Goal: Task Accomplishment & Management: Manage account settings

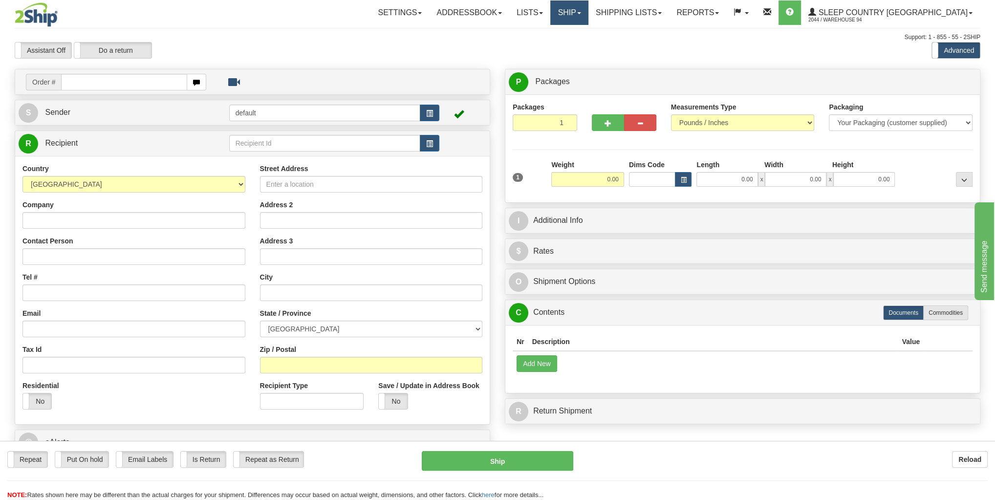
click at [588, 8] on link "Ship" at bounding box center [569, 12] width 38 height 24
drag, startPoint x: 587, startPoint y: 55, endPoint x: 587, endPoint y: 45, distance: 9.3
click at [587, 53] on ul "Ship Screen OnHold / Order Queue" at bounding box center [543, 40] width 89 height 31
click at [588, 13] on link "Ship" at bounding box center [569, 12] width 38 height 24
click at [578, 47] on span "OnHold / Order Queue" at bounding box center [543, 47] width 69 height 8
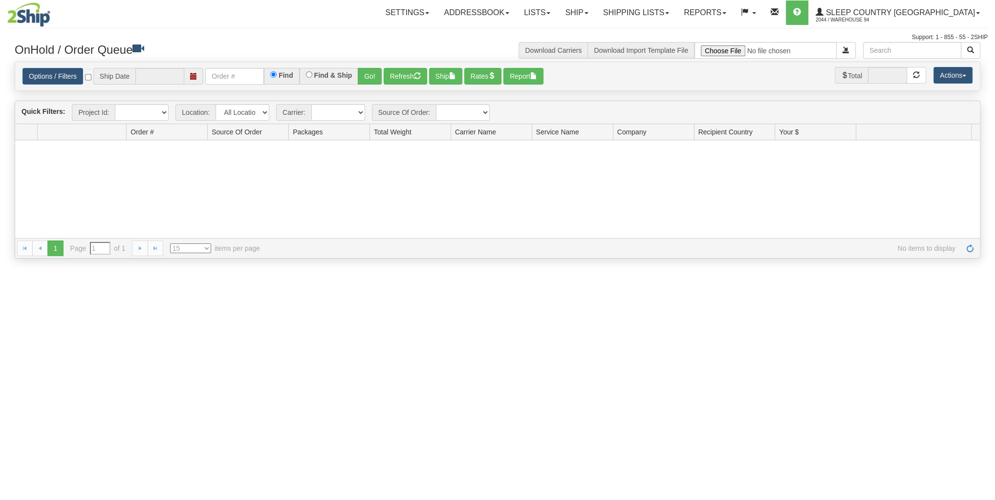
type input "09/27/2025"
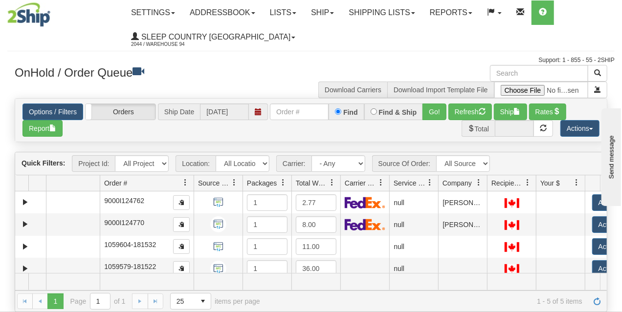
drag, startPoint x: 148, startPoint y: 180, endPoint x: 193, endPoint y: 186, distance: 45.8
click at [193, 186] on div "Aggregation Group Id Id Location Request Id Reply Id Order # Source Of Order Pa…" at bounding box center [307, 183] width 585 height 16
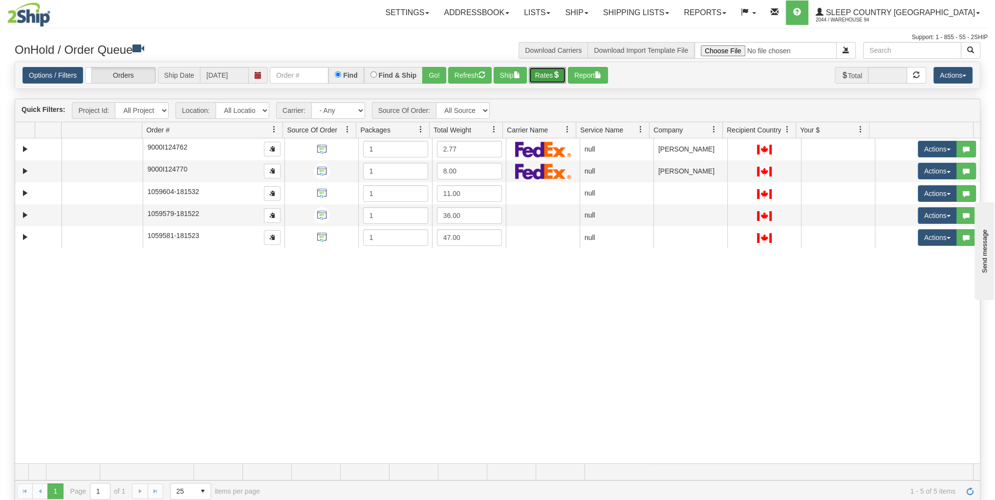
click at [530, 73] on button "Rates" at bounding box center [548, 75] width 38 height 17
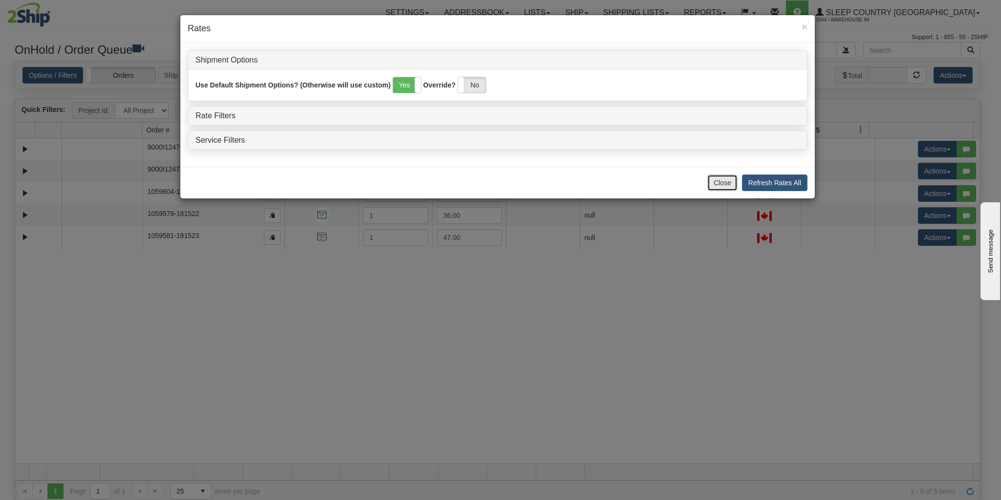
click at [722, 175] on button "Close" at bounding box center [722, 183] width 30 height 17
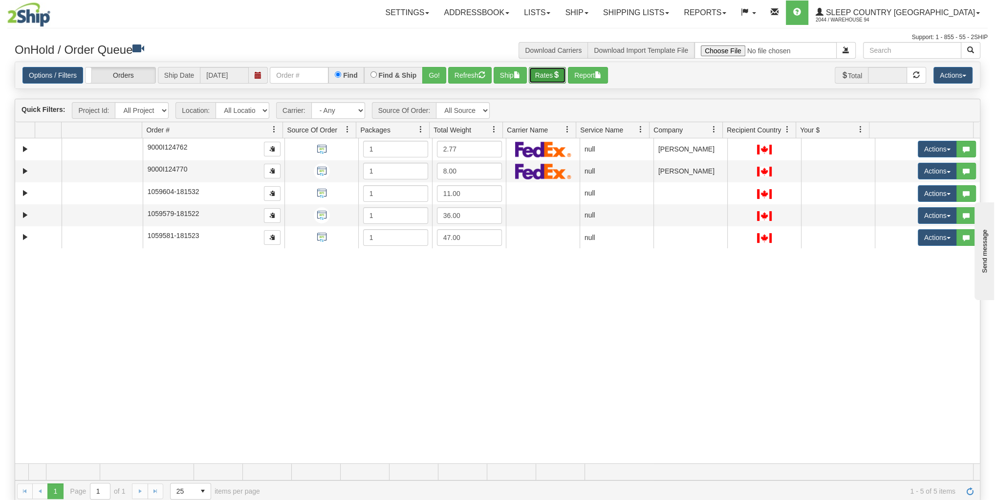
click at [536, 80] on button "Rates" at bounding box center [548, 75] width 38 height 17
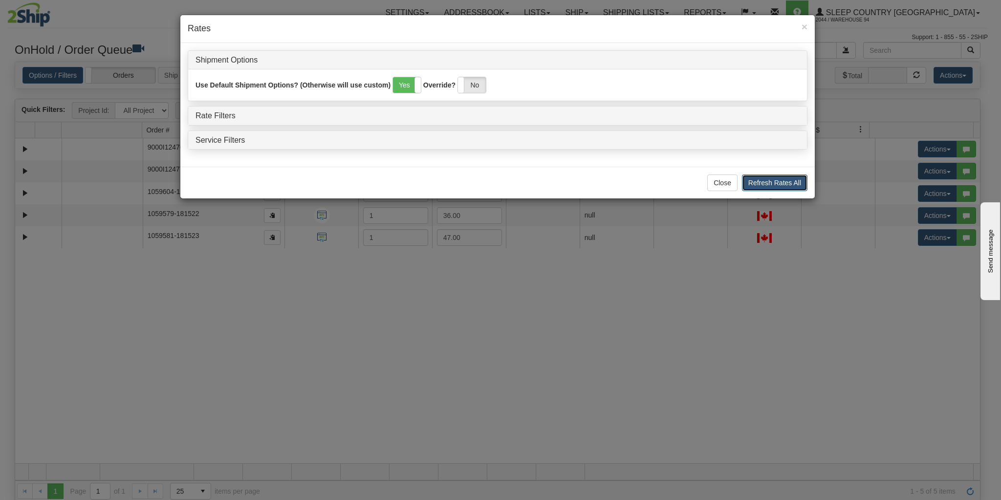
click at [768, 182] on button "Refresh Rates All" at bounding box center [775, 183] width 66 height 17
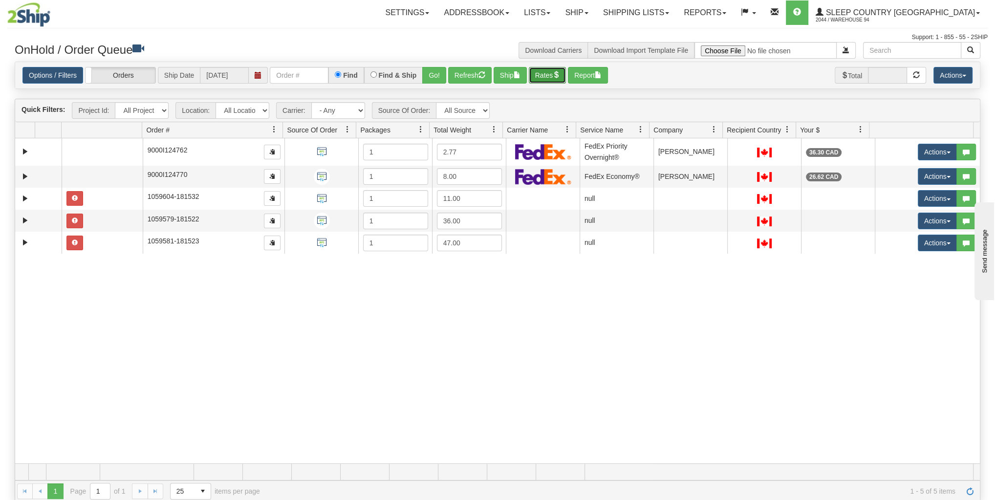
click at [543, 80] on button "Rates" at bounding box center [548, 75] width 38 height 17
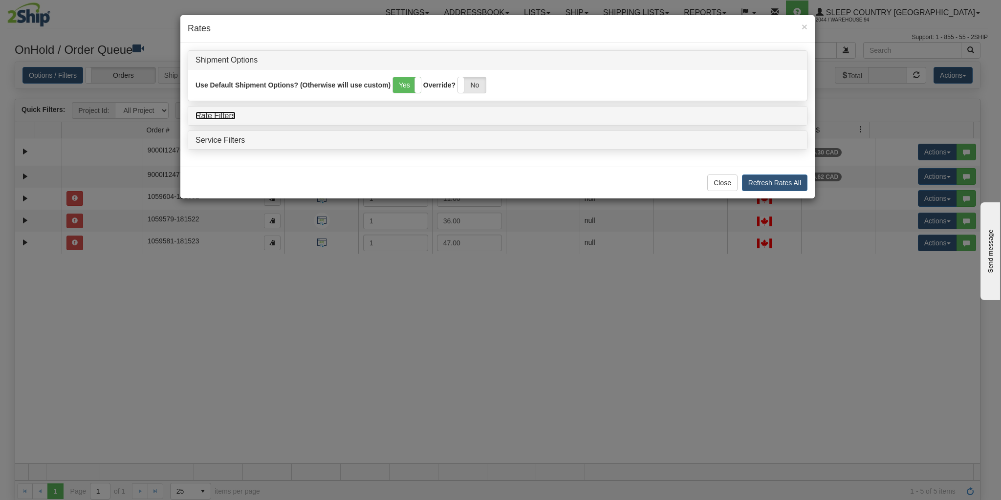
click at [204, 111] on link "Rate Filters" at bounding box center [216, 115] width 40 height 8
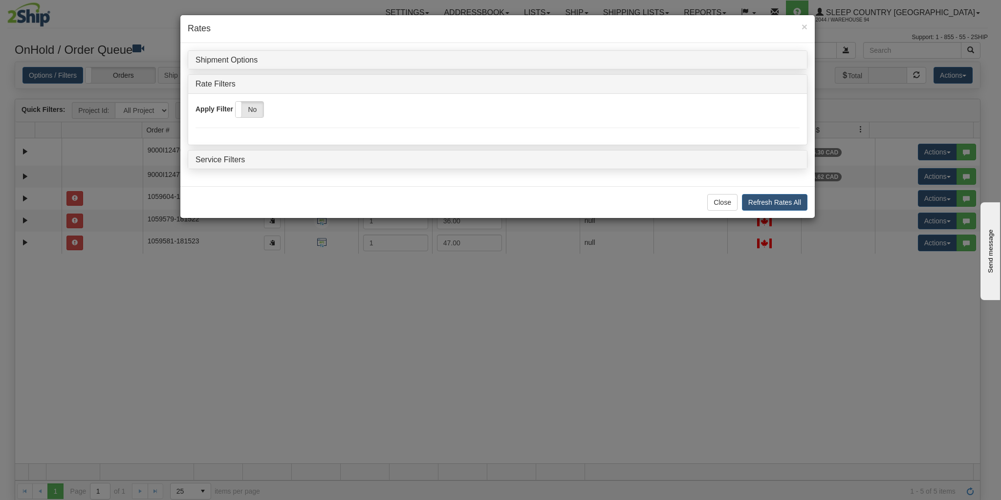
click at [204, 114] on div "Apply Filter Yes No" at bounding box center [498, 109] width 604 height 17
click at [243, 110] on label "No" at bounding box center [250, 110] width 28 height 16
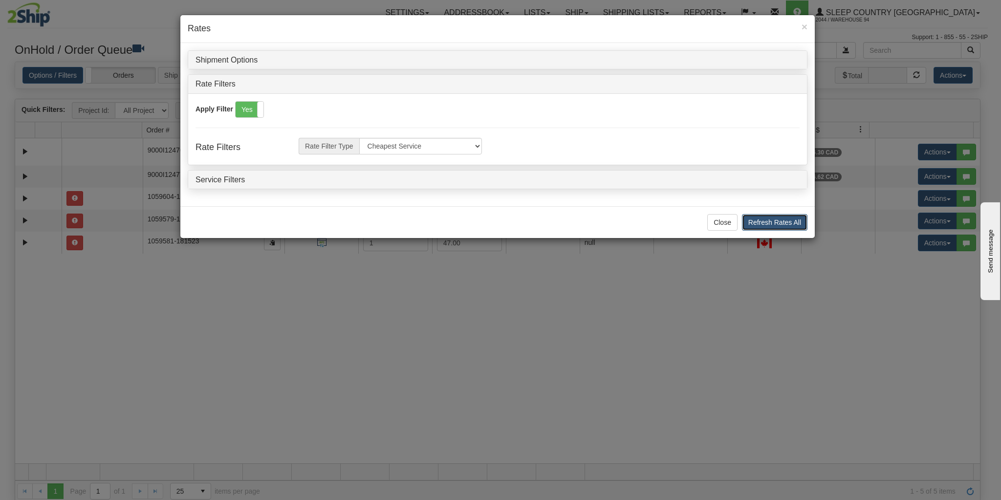
click at [778, 217] on button "Refresh Rates All" at bounding box center [775, 222] width 66 height 17
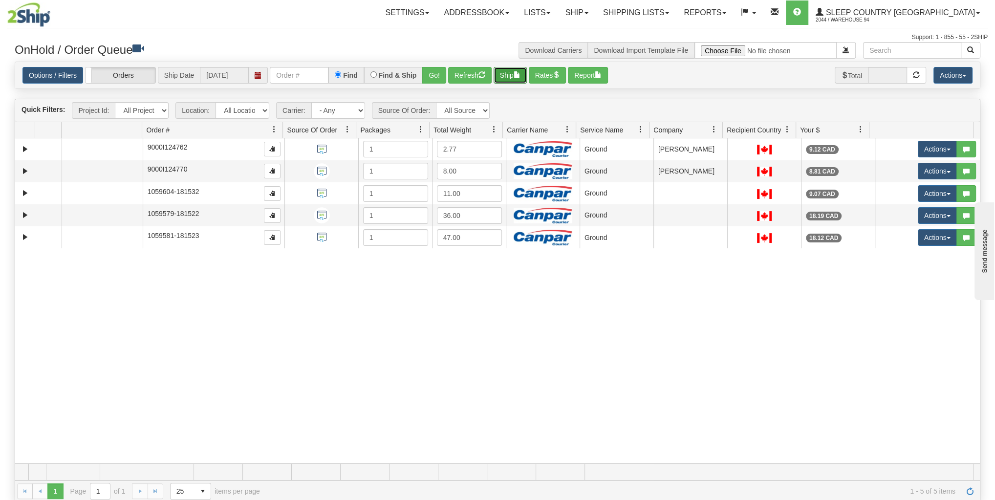
click at [510, 75] on button "Ship" at bounding box center [510, 75] width 33 height 17
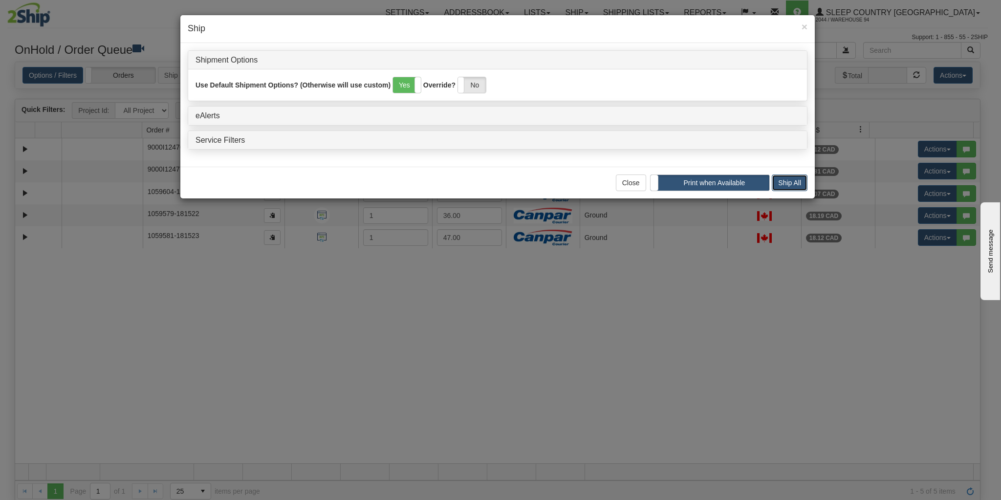
click at [792, 176] on button "Ship All" at bounding box center [790, 183] width 36 height 17
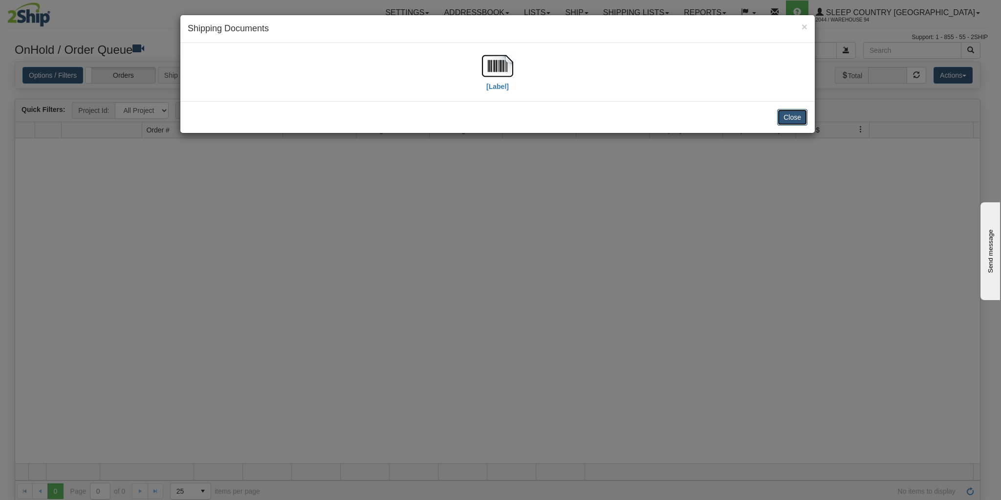
click at [782, 118] on button "Close" at bounding box center [792, 117] width 30 height 17
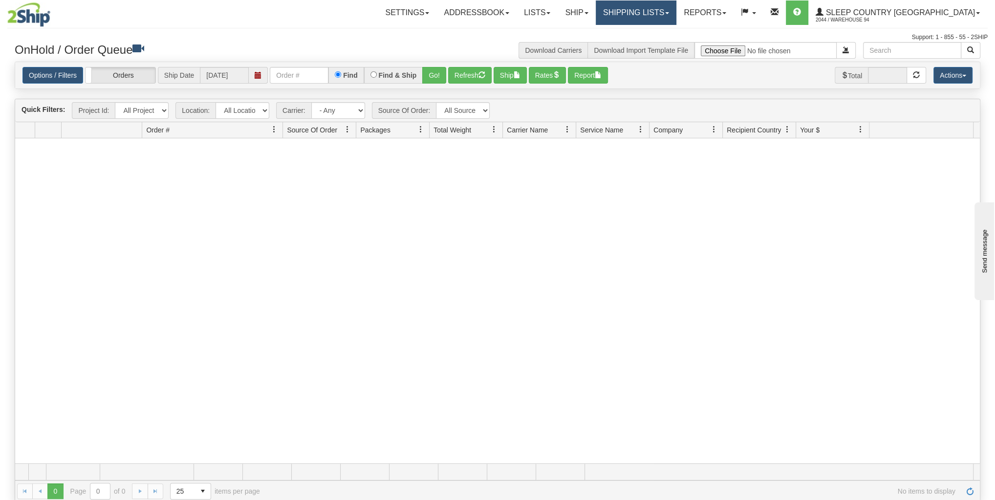
click at [677, 15] on link "Shipping lists" at bounding box center [636, 12] width 81 height 24
click at [648, 34] on span "Current Shipments" at bounding box center [619, 34] width 57 height 8
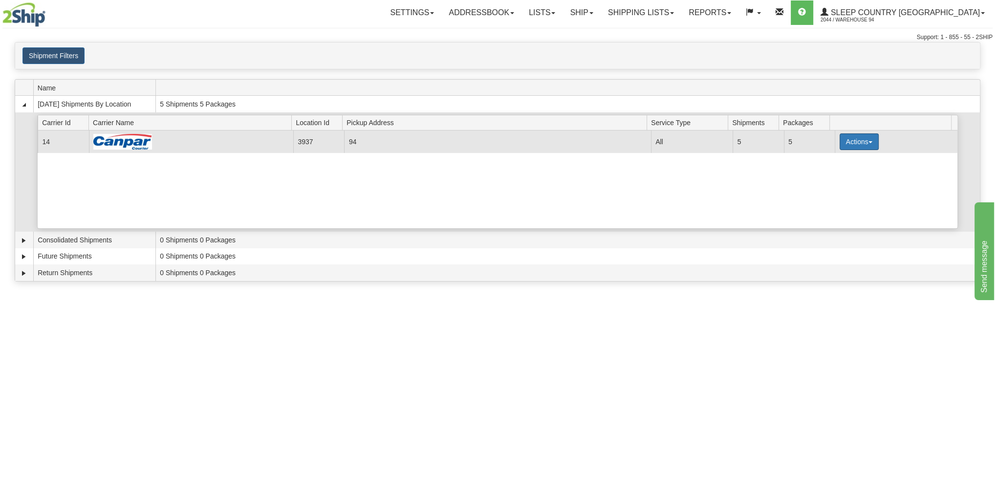
click at [851, 146] on button "Actions" at bounding box center [859, 141] width 39 height 17
click at [836, 156] on span "Details" at bounding box center [823, 159] width 26 height 7
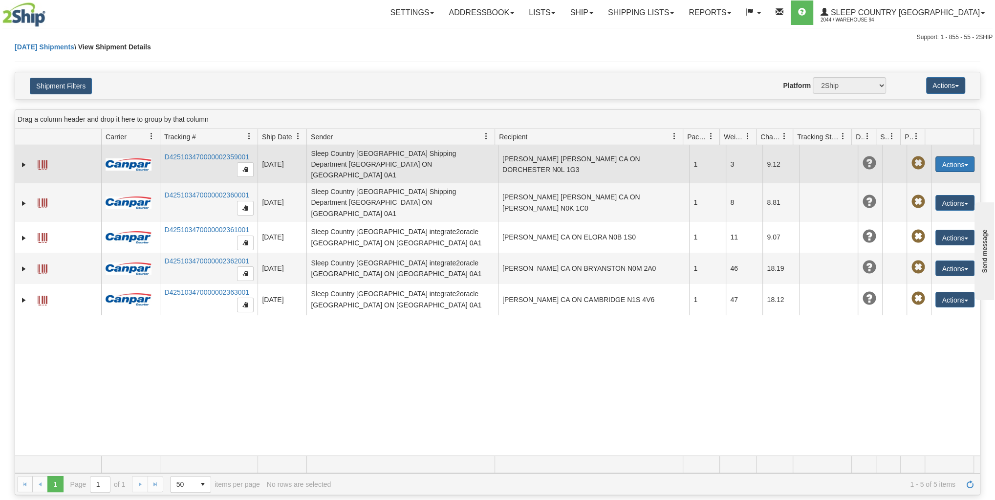
drag, startPoint x: 953, startPoint y: 152, endPoint x: 952, endPoint y: 157, distance: 5.0
click at [953, 156] on button "Actions" at bounding box center [955, 164] width 39 height 16
click at [927, 214] on link "Delete" at bounding box center [935, 220] width 78 height 13
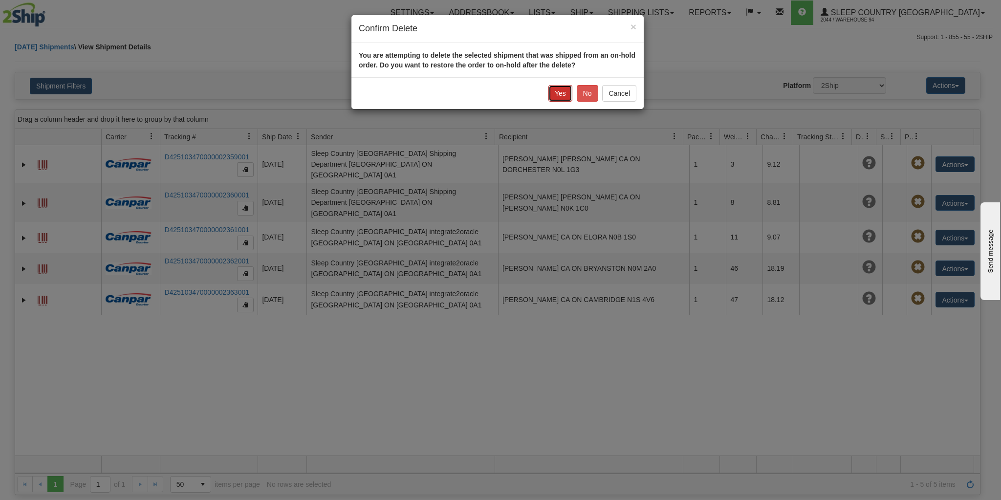
click at [562, 88] on button "Yes" at bounding box center [560, 93] width 24 height 17
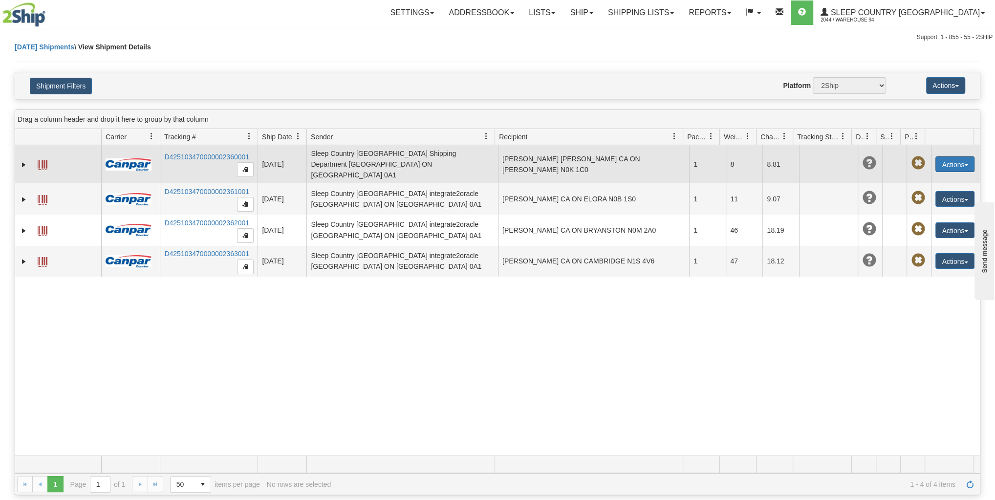
click at [948, 156] on button "Actions" at bounding box center [955, 164] width 39 height 16
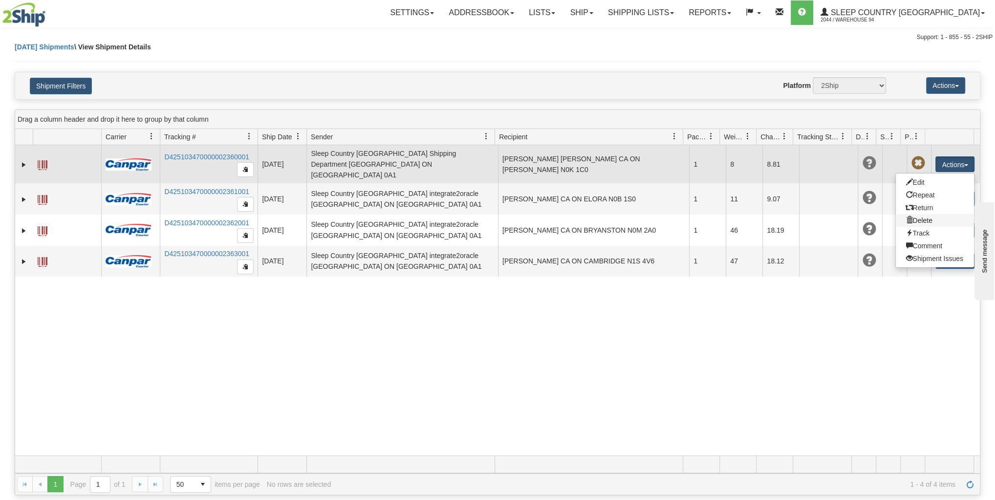
click at [924, 214] on link "Delete" at bounding box center [935, 220] width 78 height 13
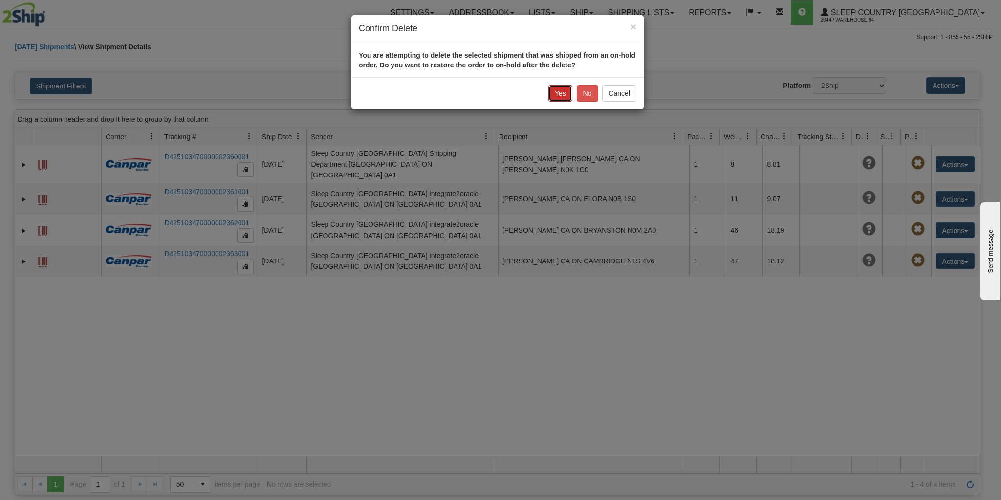
click at [562, 95] on button "Yes" at bounding box center [560, 93] width 24 height 17
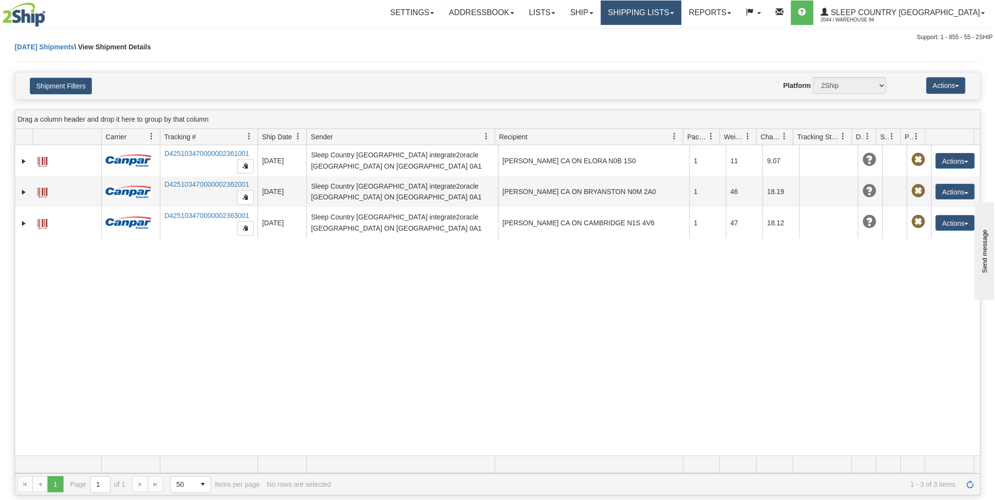
click at [681, 7] on link "Shipping lists" at bounding box center [641, 12] width 81 height 24
click at [653, 32] on span "Current Shipments" at bounding box center [623, 34] width 57 height 8
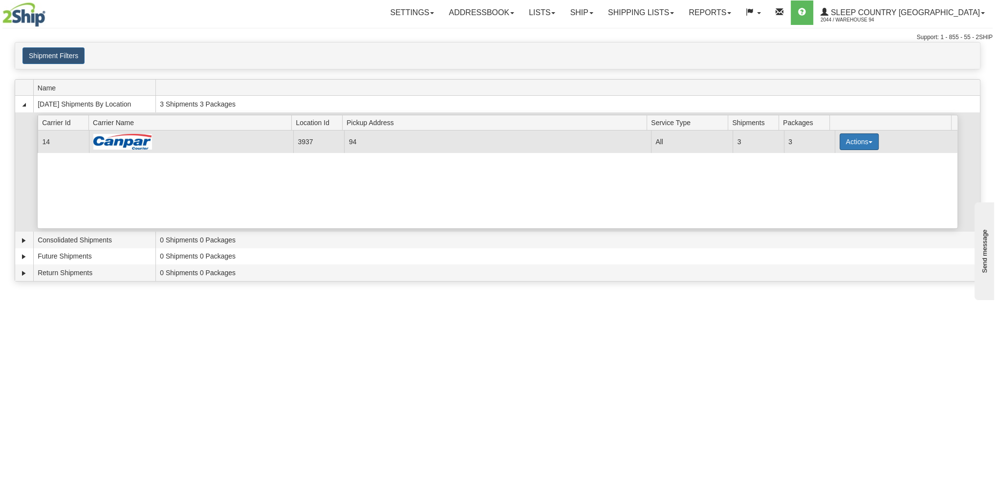
click at [847, 142] on button "Actions" at bounding box center [859, 141] width 39 height 17
click at [845, 161] on link "Details" at bounding box center [839, 160] width 78 height 13
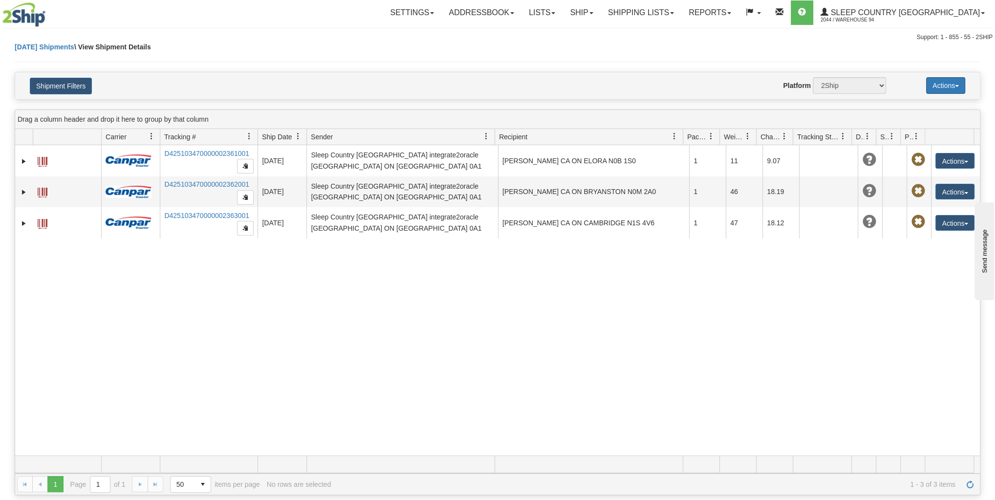
click at [926, 87] on button "Actions" at bounding box center [945, 85] width 39 height 17
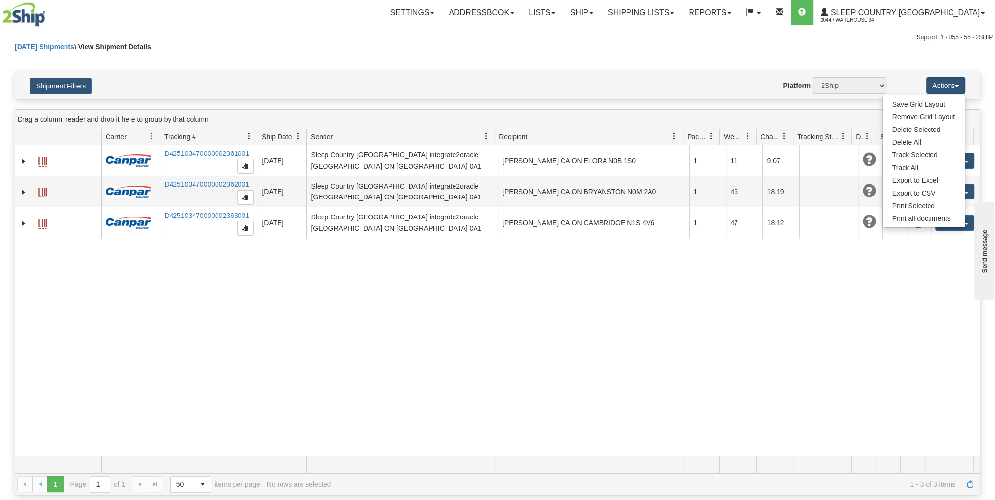
click at [353, 43] on div "Today Shipments \ View Shipment Details" at bounding box center [498, 57] width 966 height 30
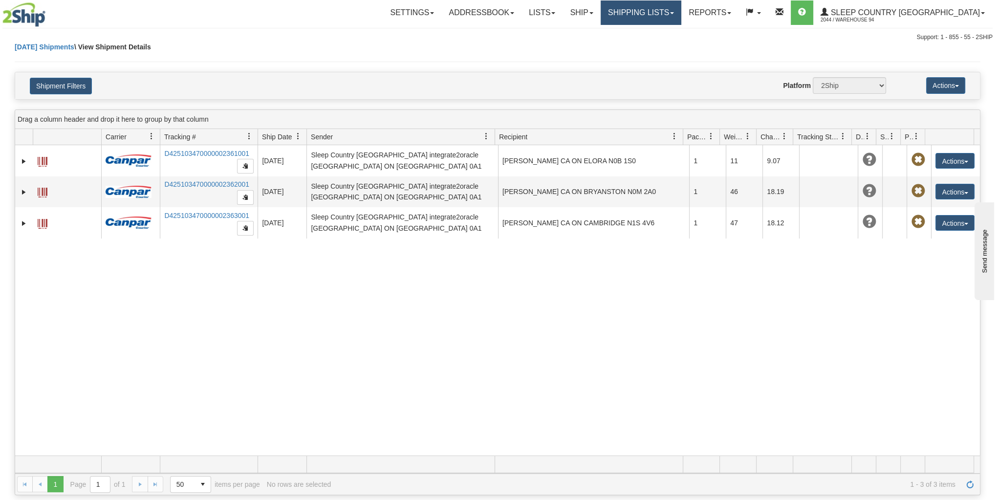
click at [681, 13] on link "Shipping lists" at bounding box center [641, 12] width 81 height 24
click at [653, 33] on span "Current Shipments" at bounding box center [623, 34] width 57 height 8
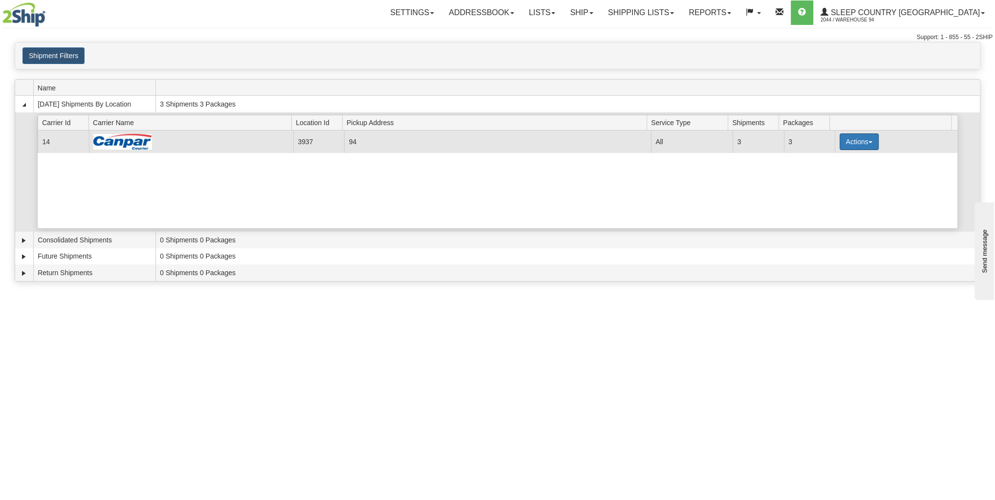
drag, startPoint x: 863, startPoint y: 151, endPoint x: 864, endPoint y: 142, distance: 8.4
click at [863, 148] on div "Current 14 3937 94 23003 All 3 3 Actions Details Close Pickup Zip Print" at bounding box center [498, 180] width 920 height 98
click at [864, 142] on button "Actions" at bounding box center [859, 141] width 39 height 17
click at [828, 207] on span "Print" at bounding box center [820, 210] width 20 height 7
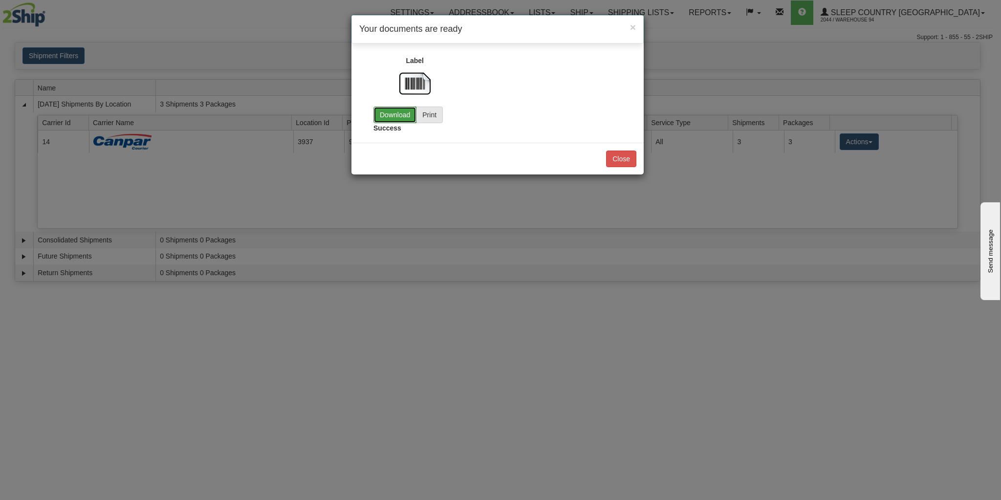
click at [402, 108] on link "Download" at bounding box center [394, 115] width 43 height 17
click at [627, 155] on button "Close" at bounding box center [621, 159] width 30 height 17
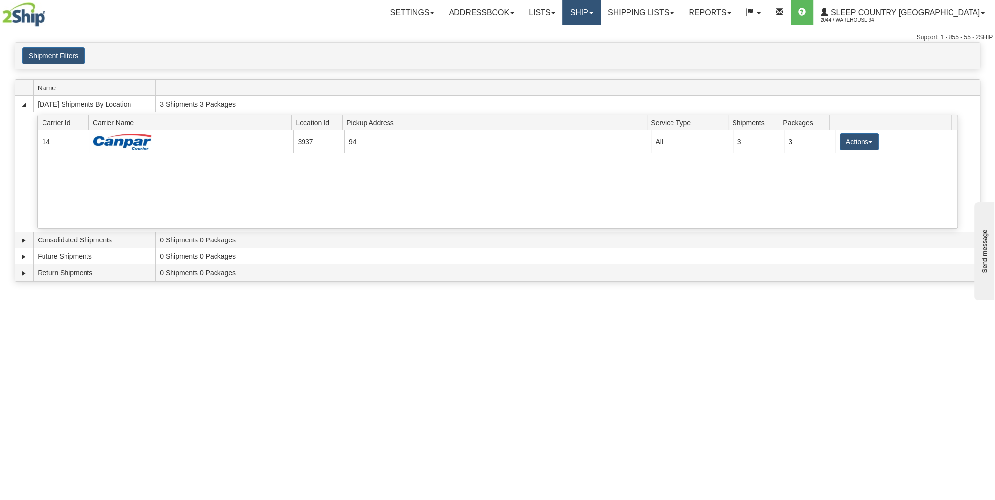
click at [600, 19] on link "Ship" at bounding box center [582, 12] width 38 height 24
click at [600, 51] on link "OnHold / Order Queue" at bounding box center [556, 47] width 88 height 13
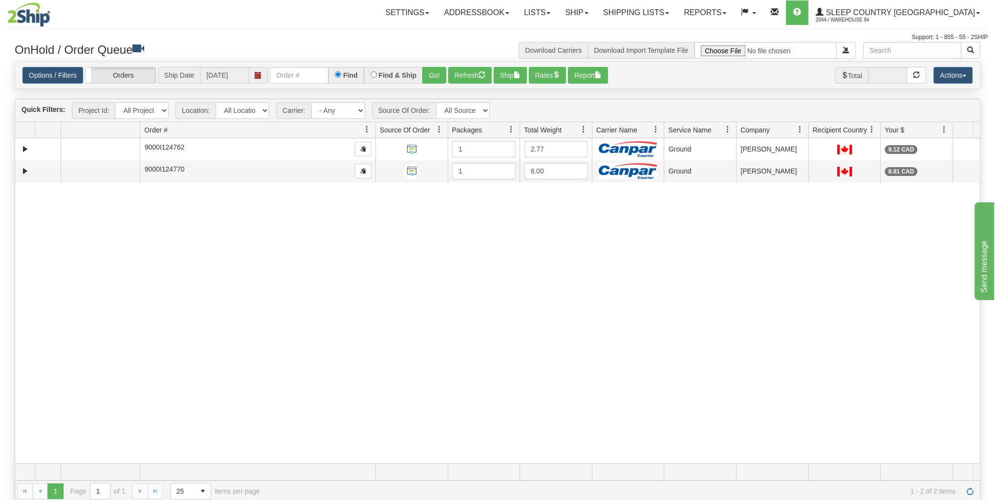
drag, startPoint x: 228, startPoint y: 123, endPoint x: 309, endPoint y: 129, distance: 81.8
click at [309, 129] on div "Aggregation Group Id Id Location Request Id Reply Id Order # Source Of Order Pa…" at bounding box center [494, 130] width 959 height 16
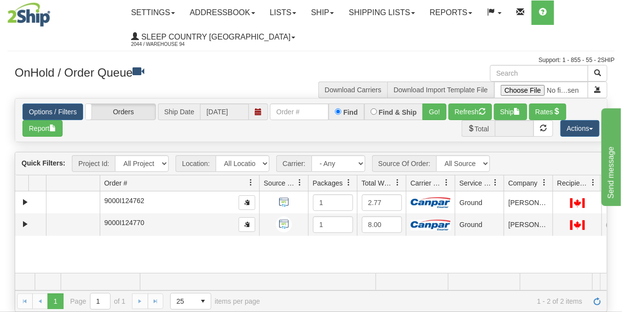
click at [182, 135] on div "Options / Filters Group Shipments Orders Ship Date [DATE] Find Find & Ship Go! …" at bounding box center [310, 120] width 577 height 33
